Goal: Information Seeking & Learning: Learn about a topic

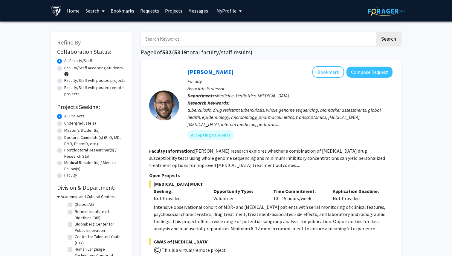
click at [197, 41] on input "Search Keywords" at bounding box center [258, 39] width 234 height 14
click at [387, 37] on button "Search" at bounding box center [388, 39] width 24 height 14
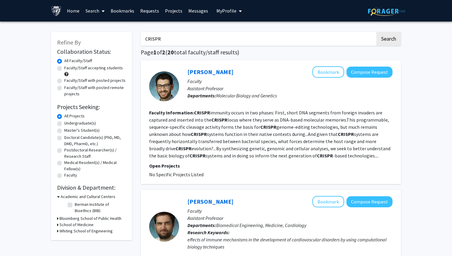
click at [275, 44] on input "CRISPR" at bounding box center [258, 39] width 234 height 14
click at [376, 32] on button "Search" at bounding box center [388, 39] width 24 height 14
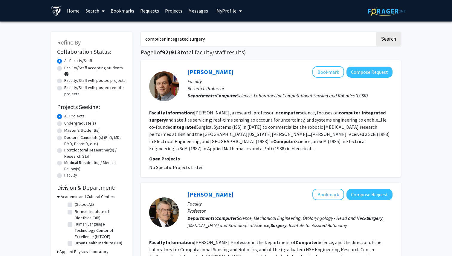
click at [196, 36] on input "computer integrated surgery" at bounding box center [258, 39] width 234 height 14
paste input "[PERSON_NAME]"
type input "[PERSON_NAME]"
click at [376, 32] on button "Search" at bounding box center [388, 39] width 24 height 14
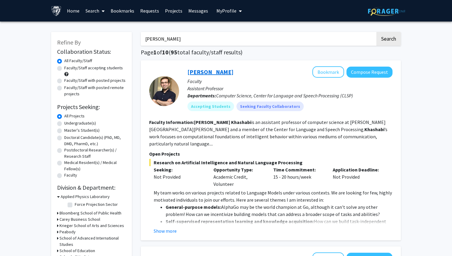
click at [200, 71] on link "[PERSON_NAME]" at bounding box center [210, 71] width 46 height 7
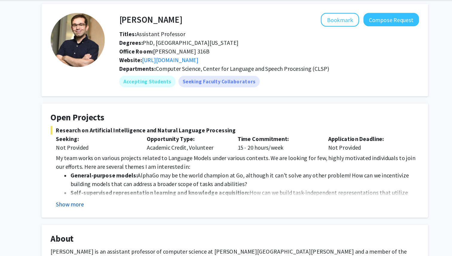
click at [96, 190] on button "Show more" at bounding box center [89, 191] width 23 height 7
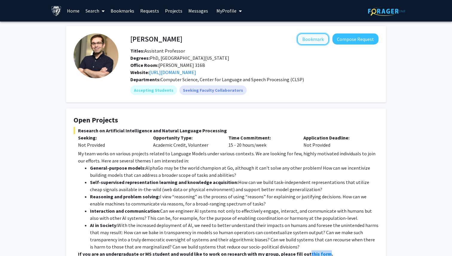
click at [319, 40] on button "Bookmark" at bounding box center [313, 38] width 32 height 11
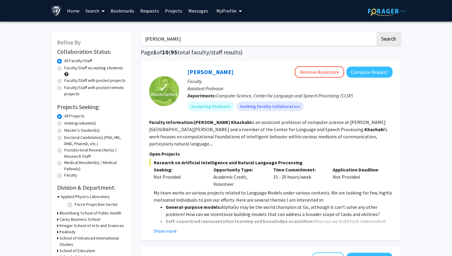
click at [177, 39] on input "[PERSON_NAME]" at bounding box center [258, 39] width 234 height 14
paste input "[PERSON_NAME]"
type input "[PERSON_NAME]"
click at [376, 32] on button "Search" at bounding box center [388, 39] width 24 height 14
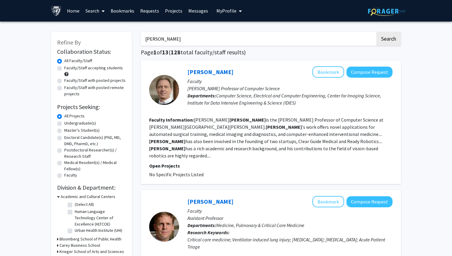
click at [166, 90] on div at bounding box center [164, 90] width 30 height 30
click at [192, 74] on link "[PERSON_NAME]" at bounding box center [210, 71] width 46 height 7
click at [167, 36] on input "[PERSON_NAME]" at bounding box center [258, 39] width 234 height 14
paste input "[PERSON_NAME]"
type input "[PERSON_NAME]"
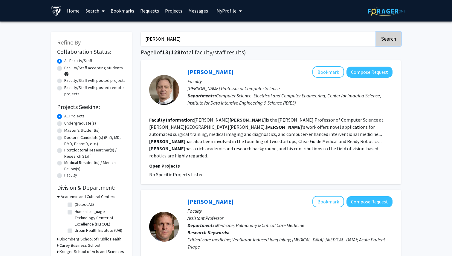
click at [381, 42] on button "Search" at bounding box center [388, 39] width 24 height 14
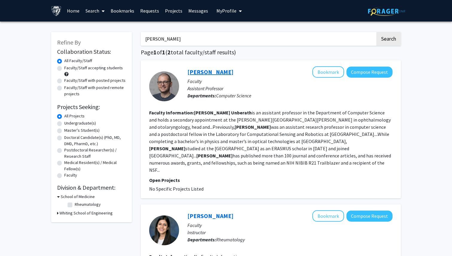
click at [194, 71] on link "[PERSON_NAME]" at bounding box center [210, 71] width 46 height 7
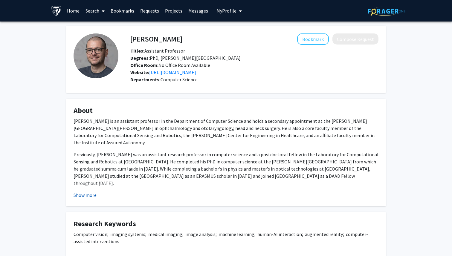
click at [85, 194] on button "Show more" at bounding box center [84, 194] width 23 height 7
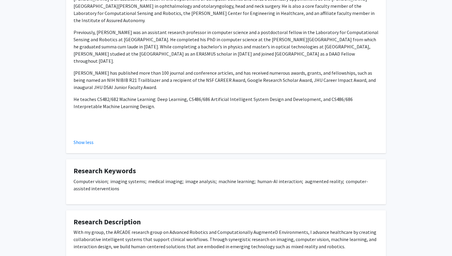
scroll to position [151, 0]
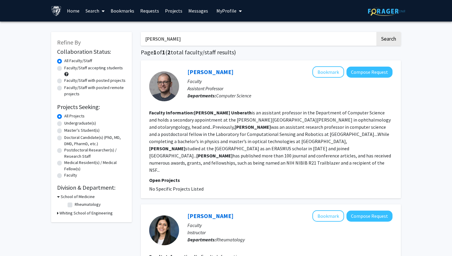
click at [189, 35] on input "[PERSON_NAME]" at bounding box center [258, 39] width 234 height 14
paste input "[PERSON_NAME]"
type input "[PERSON_NAME]"
click at [387, 42] on button "Search" at bounding box center [388, 39] width 24 height 14
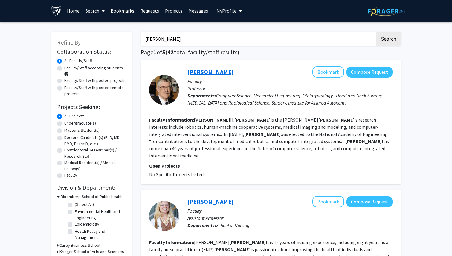
click at [193, 73] on link "[PERSON_NAME]" at bounding box center [210, 71] width 46 height 7
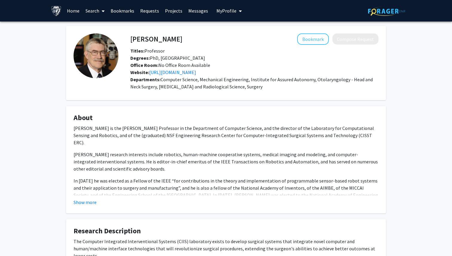
click at [80, 206] on fg-card "About [PERSON_NAME] is the [PERSON_NAME] Professor in the Department of Compute…" at bounding box center [226, 159] width 320 height 107
click at [81, 201] on button "Show more" at bounding box center [84, 202] width 23 height 7
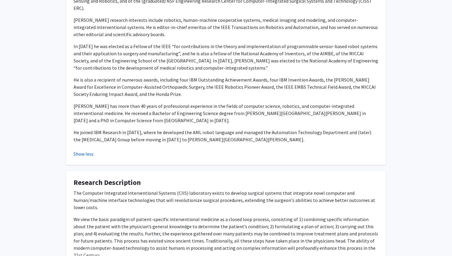
scroll to position [186, 0]
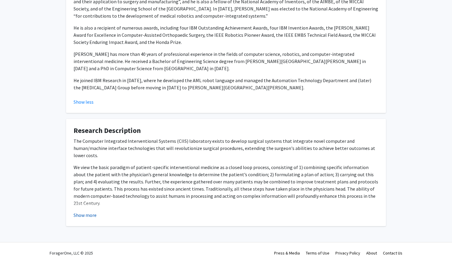
click at [80, 211] on button "Show more" at bounding box center [84, 214] width 23 height 7
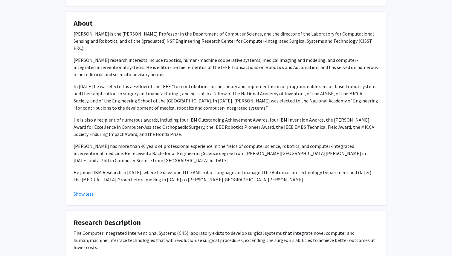
scroll to position [0, 0]
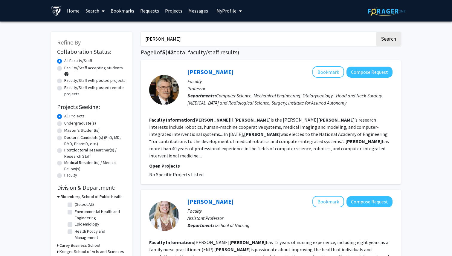
click at [199, 44] on input "[PERSON_NAME]" at bounding box center [258, 39] width 234 height 14
paste input "[PERSON_NAME]"
type input "[PERSON_NAME]"
click at [391, 42] on button "Search" at bounding box center [388, 39] width 24 height 14
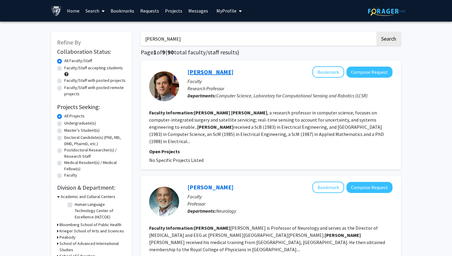
click at [217, 72] on link "[PERSON_NAME]" at bounding box center [210, 71] width 46 height 7
click at [156, 39] on input "[PERSON_NAME]" at bounding box center [258, 39] width 234 height 14
paste input "[PERSON_NAME]"
type input "[PERSON_NAME]"
click at [384, 44] on button "Search" at bounding box center [388, 39] width 24 height 14
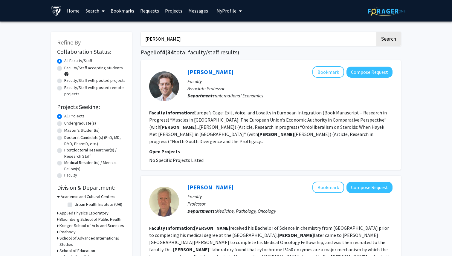
click at [64, 68] on label "Faculty/Staff accepting students" at bounding box center [93, 68] width 59 height 6
click at [64, 68] on input "Faculty/Staff accepting students" at bounding box center [66, 67] width 4 height 4
radio input "true"
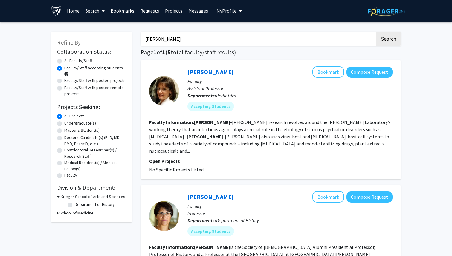
click at [309, 35] on input "[PERSON_NAME]" at bounding box center [258, 39] width 234 height 14
type input "computer integrated surgery"
click at [376, 32] on button "Search" at bounding box center [388, 39] width 24 height 14
radio input "true"
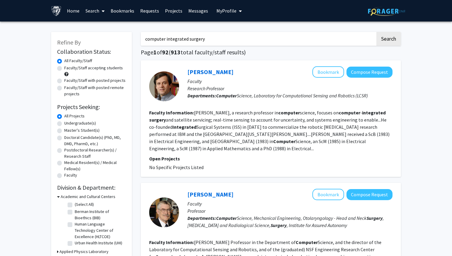
click at [64, 69] on label "Faculty/Staff accepting students" at bounding box center [93, 68] width 59 height 6
click at [64, 69] on input "Faculty/Staff accepting students" at bounding box center [66, 67] width 4 height 4
radio input "true"
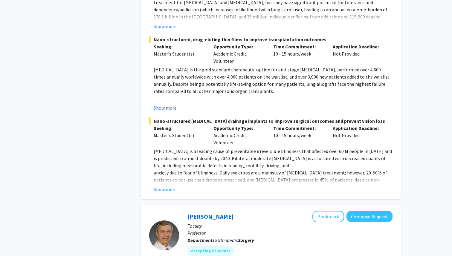
scroll to position [682, 0]
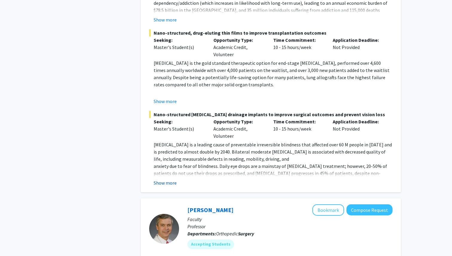
click at [170, 179] on button "Show more" at bounding box center [165, 182] width 23 height 7
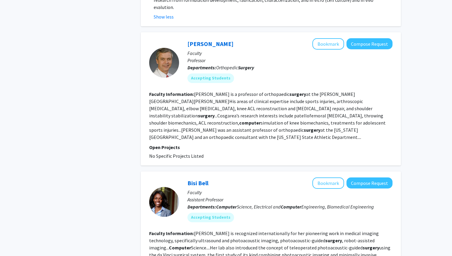
scroll to position [935, 0]
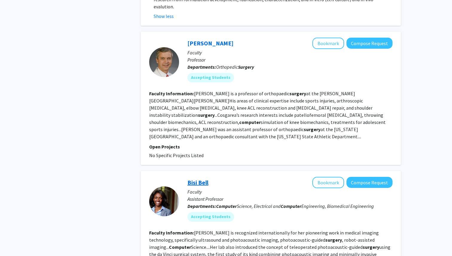
click at [191, 179] on link "Bisi Bell" at bounding box center [197, 182] width 21 height 7
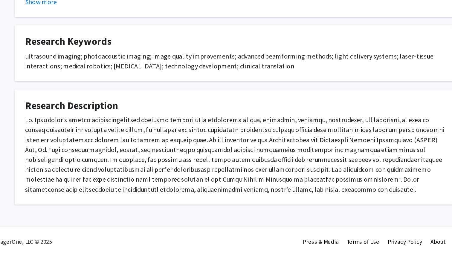
scroll to position [132, 0]
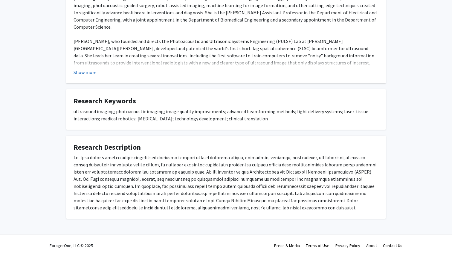
click at [83, 74] on button "Show more" at bounding box center [84, 72] width 23 height 7
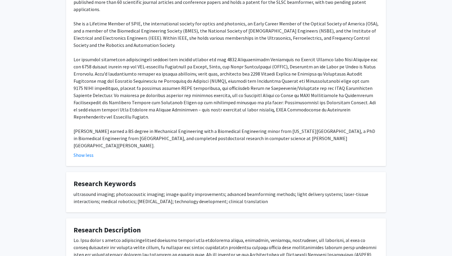
scroll to position [341, 0]
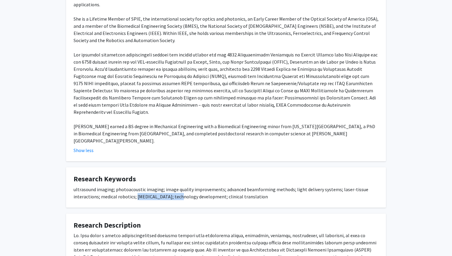
drag, startPoint x: 135, startPoint y: 161, endPoint x: 178, endPoint y: 158, distance: 43.1
click at [178, 186] on div "ultrasound imaging; photoacoustic imaging; image quality improvements; advanced…" at bounding box center [225, 193] width 305 height 14
copy div "[MEDICAL_DATA]"
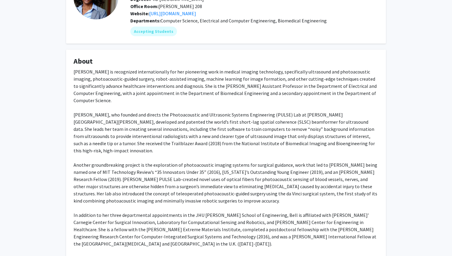
scroll to position [0, 0]
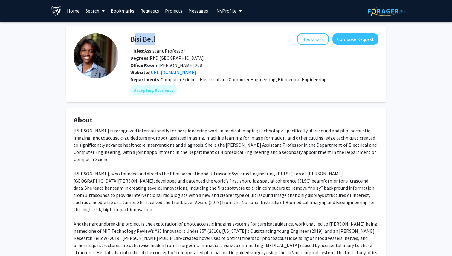
drag, startPoint x: 132, startPoint y: 39, endPoint x: 164, endPoint y: 39, distance: 32.3
click at [164, 39] on div "[PERSON_NAME] Bookmark Compose Request" at bounding box center [254, 38] width 257 height 11
copy h4 "Bisi Bell"
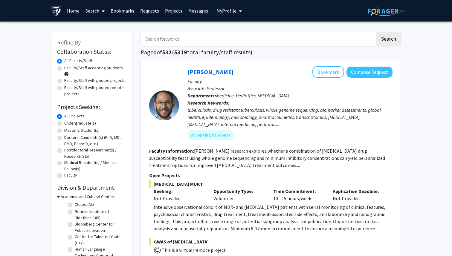
click at [230, 45] on input "Search Keywords" at bounding box center [258, 39] width 234 height 14
click at [376, 32] on button "Search" at bounding box center [388, 39] width 24 height 14
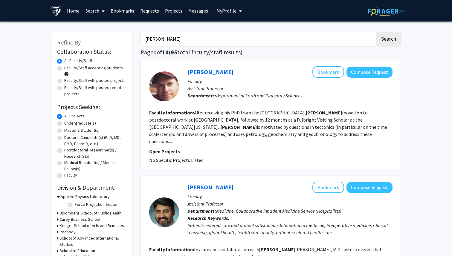
click at [239, 39] on input "[PERSON_NAME]" at bounding box center [258, 39] width 234 height 14
paste input "[PERSON_NAME]"
type input "[PERSON_NAME]"
click at [376, 32] on button "Search" at bounding box center [388, 39] width 24 height 14
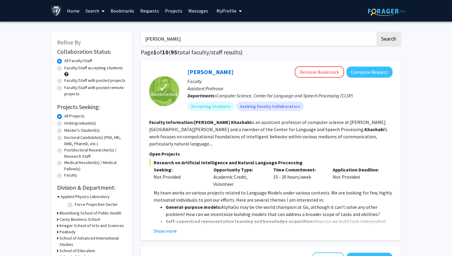
click at [167, 96] on span "Bookmarked" at bounding box center [164, 94] width 26 height 7
click at [208, 71] on link "[PERSON_NAME]" at bounding box center [210, 71] width 46 height 7
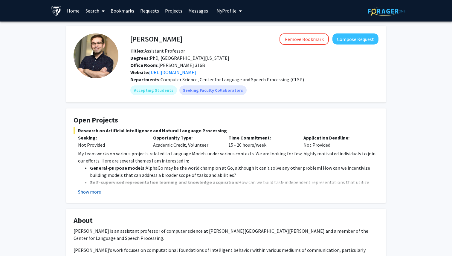
click at [89, 192] on button "Show more" at bounding box center [89, 191] width 23 height 7
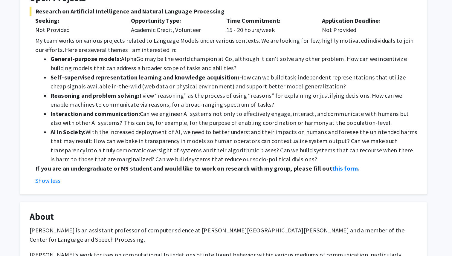
scroll to position [67, 0]
